Goal: Information Seeking & Learning: Find specific page/section

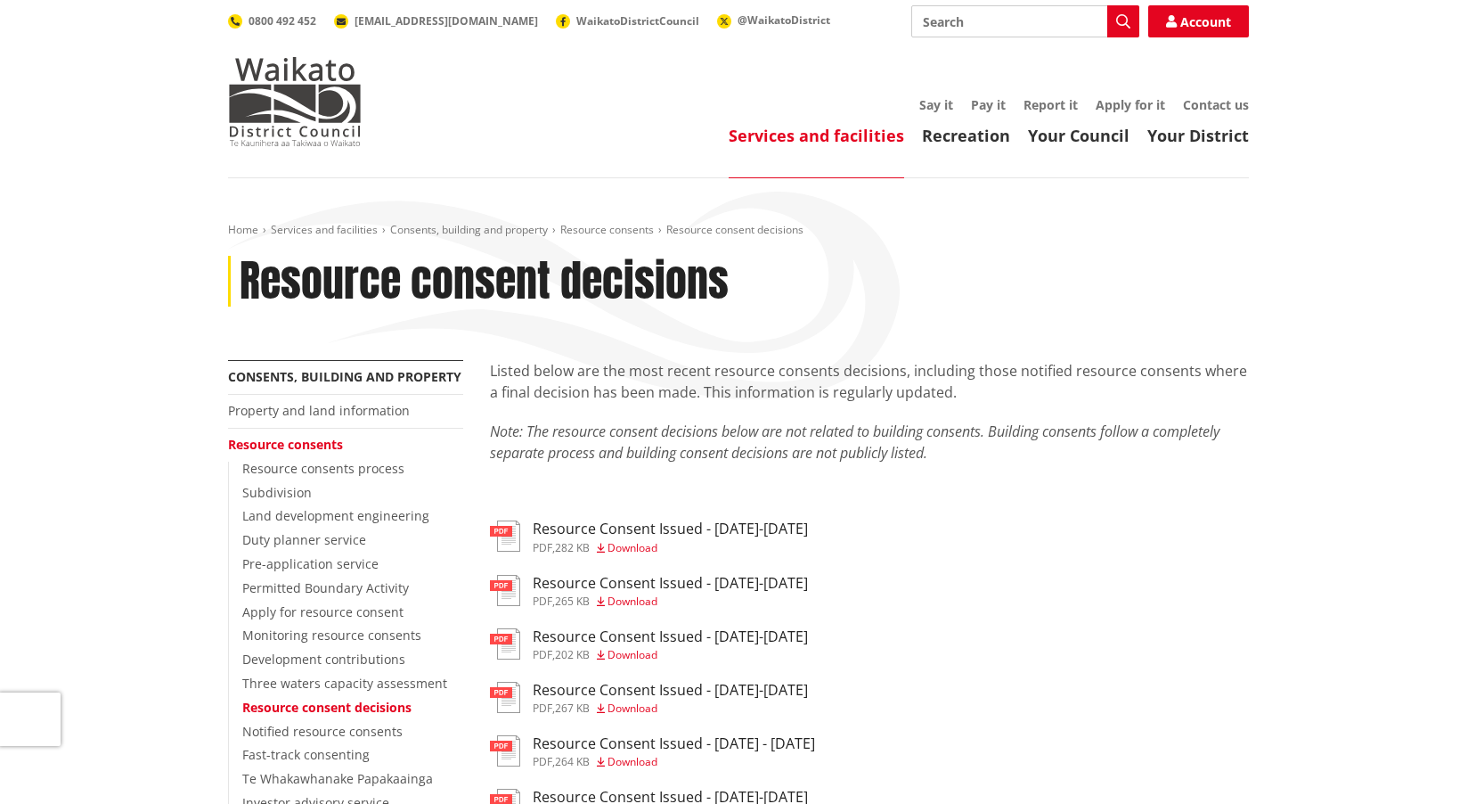
click at [347, 420] on li "Property and land information" at bounding box center [345, 412] width 235 height 34
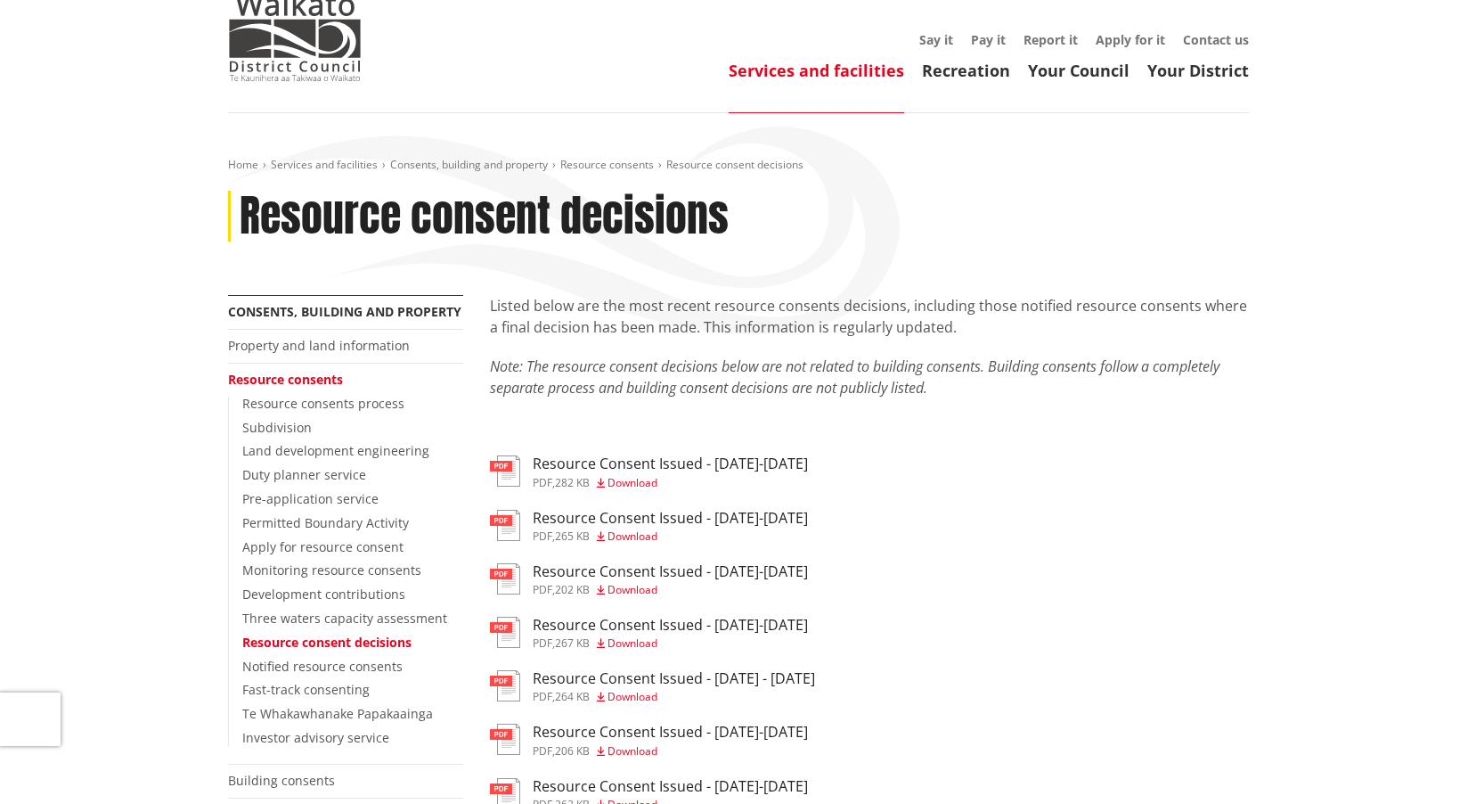
scroll to position [267, 0]
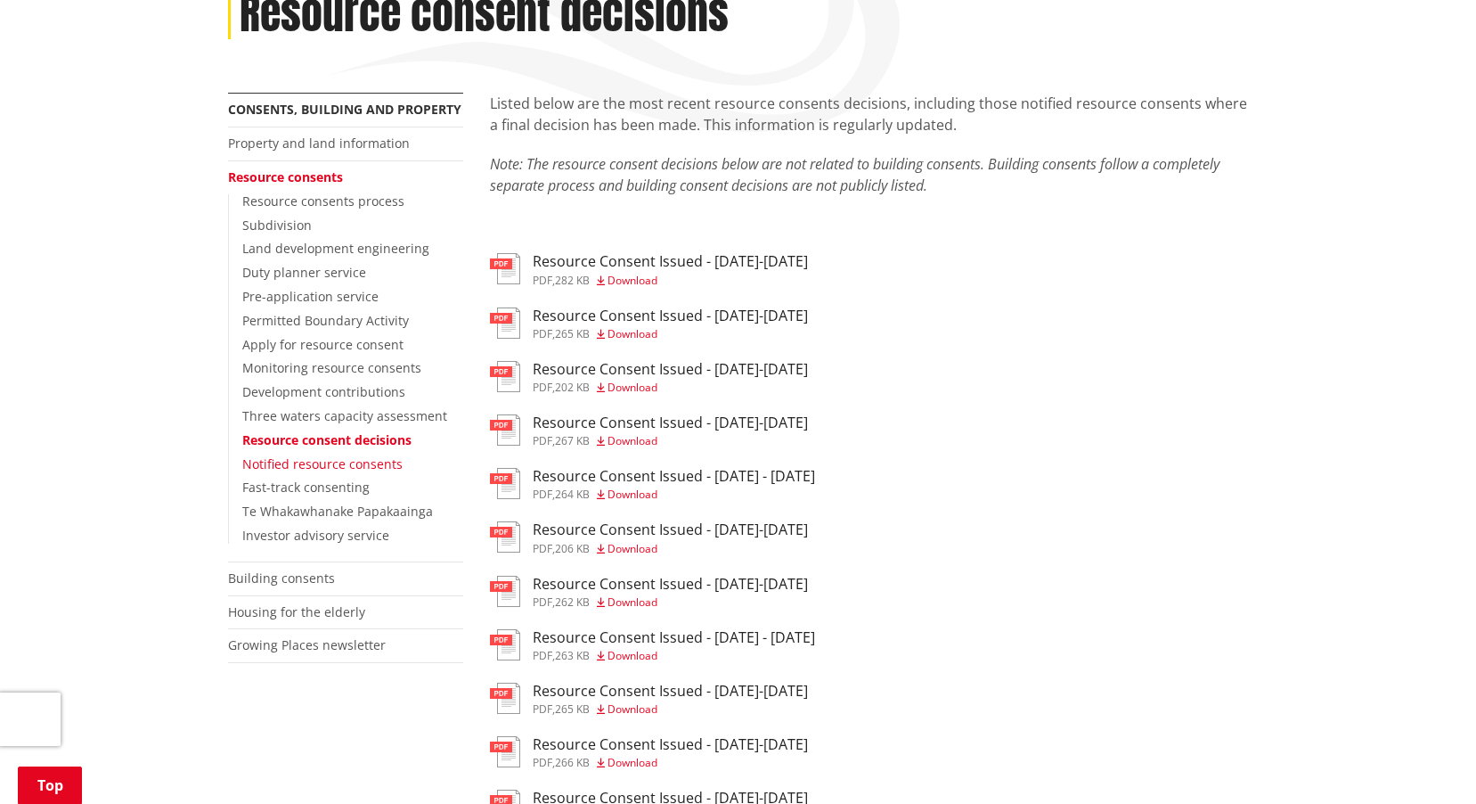
click at [357, 459] on link "Notified resource consents" at bounding box center [322, 463] width 160 height 17
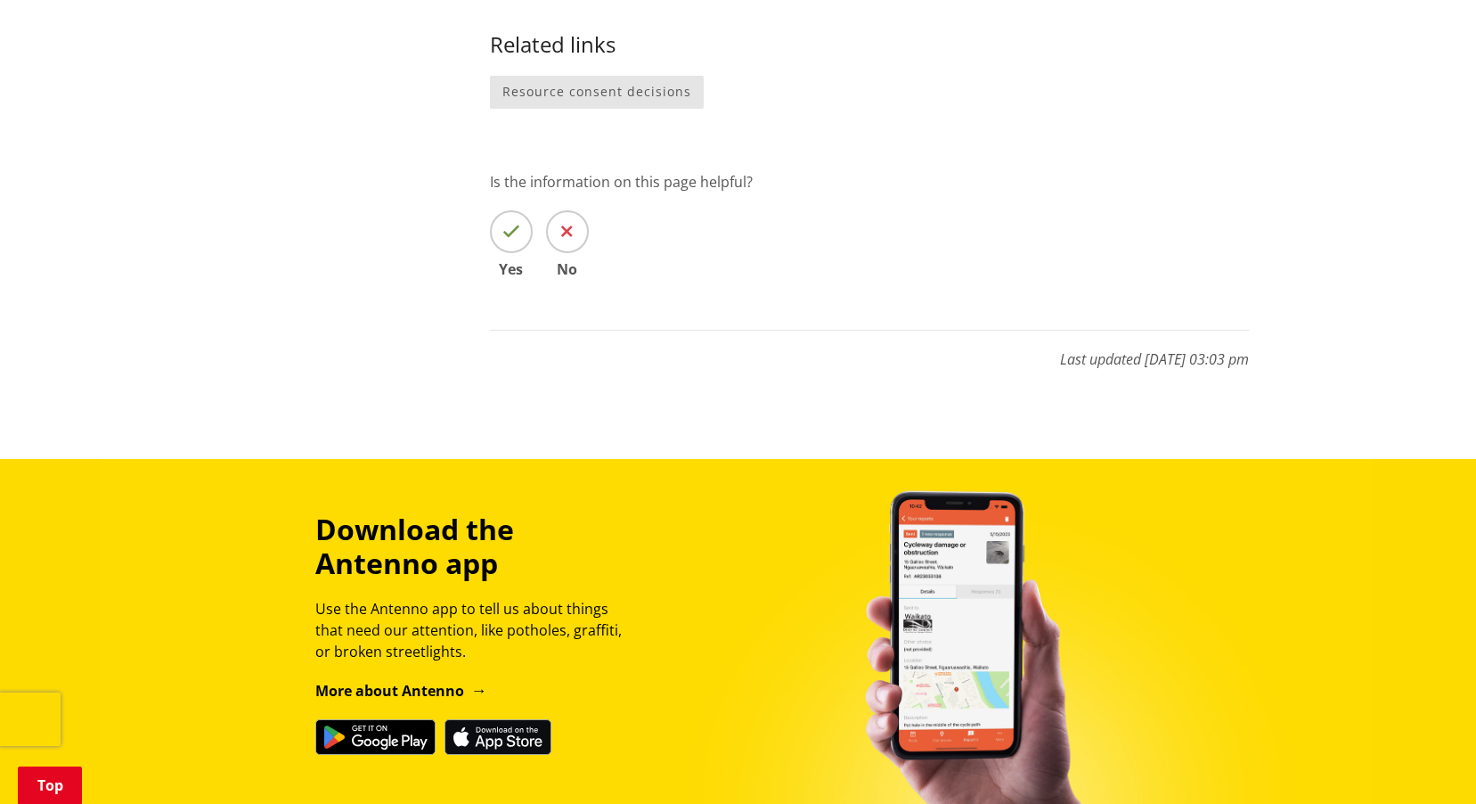
scroll to position [1247, 0]
